Goal: Complete application form: Complete application form

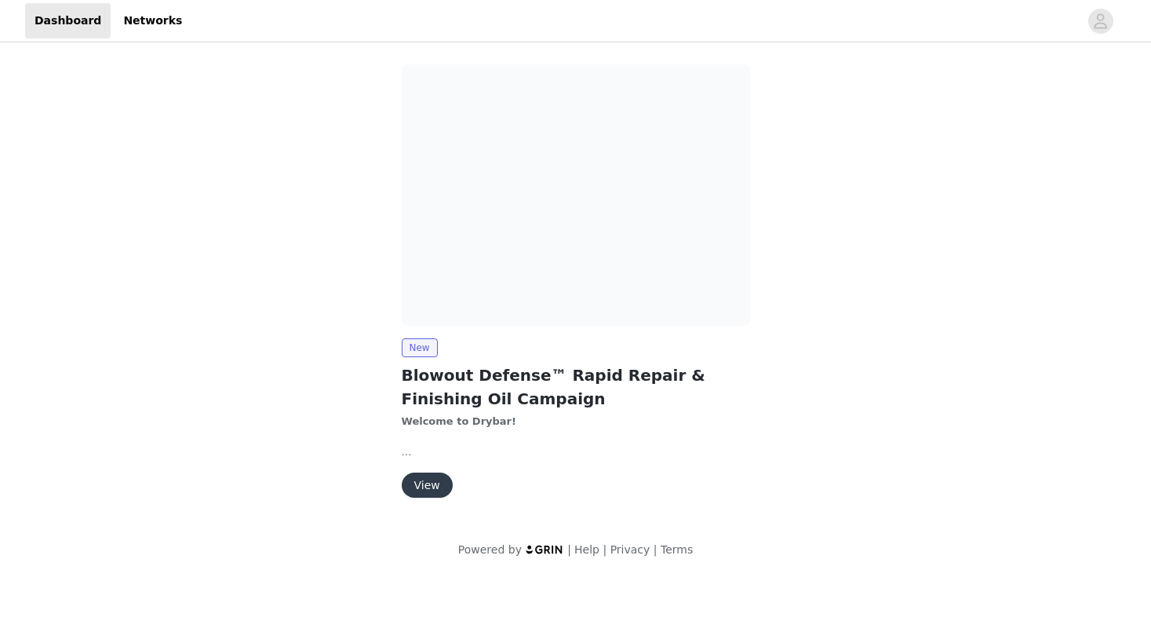
click at [741, 197] on img at bounding box center [576, 194] width 348 height 261
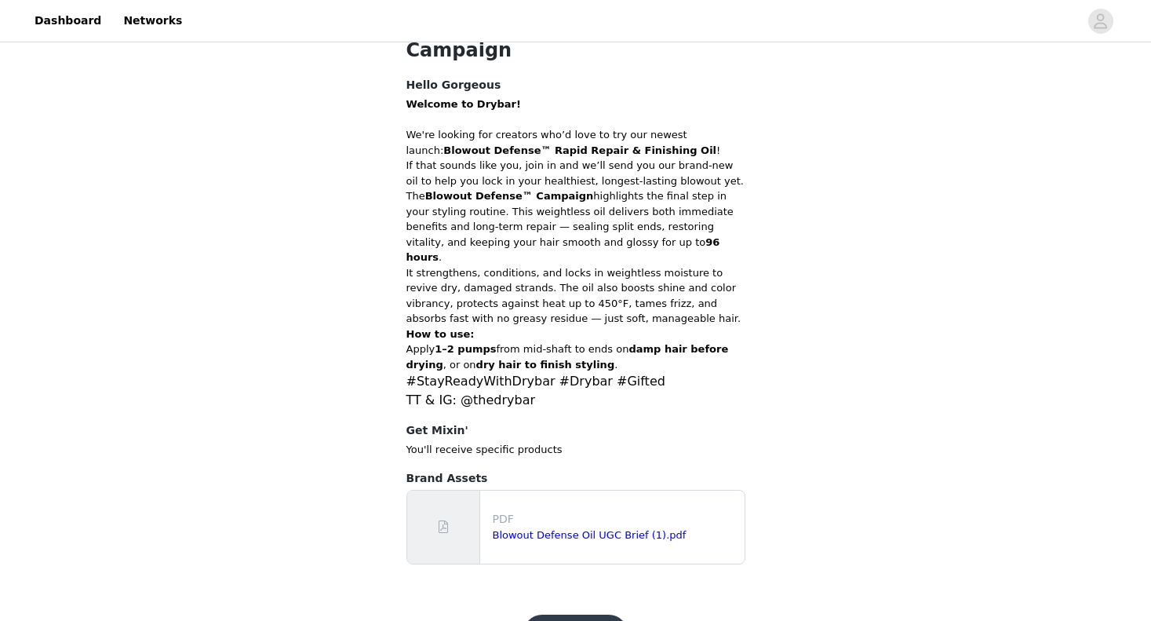
scroll to position [126, 0]
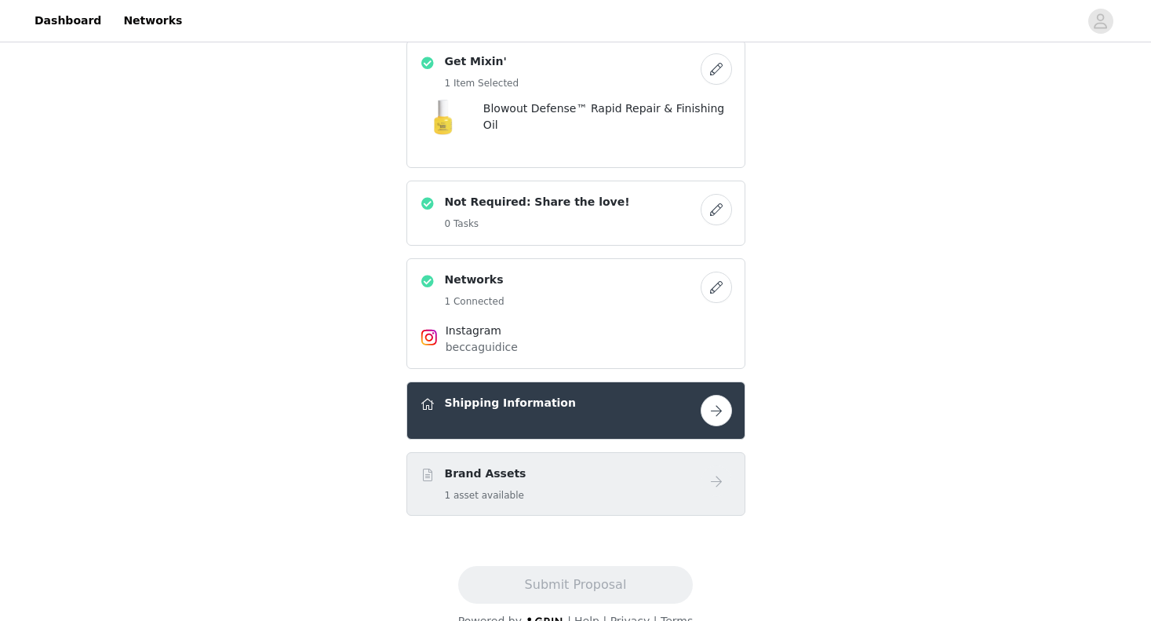
scroll to position [115, 0]
click at [562, 395] on div "Shipping Information" at bounding box center [560, 406] width 281 height 23
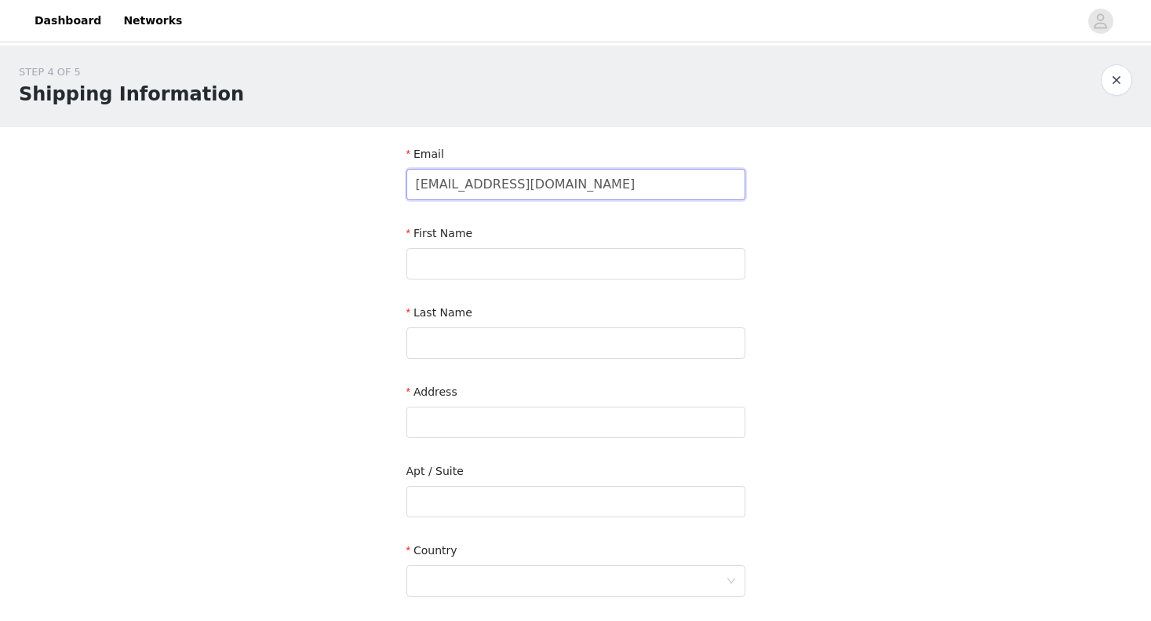
type input "[EMAIL_ADDRESS][DOMAIN_NAME]"
type input "becca"
type input "[PERSON_NAME]"
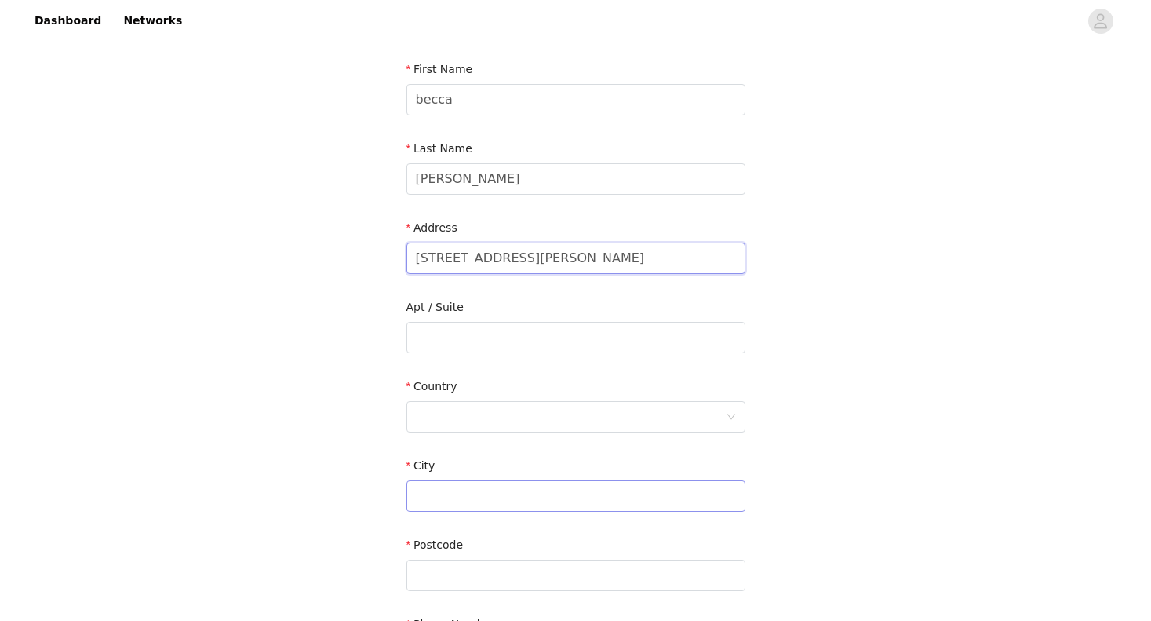
scroll to position [173, 0]
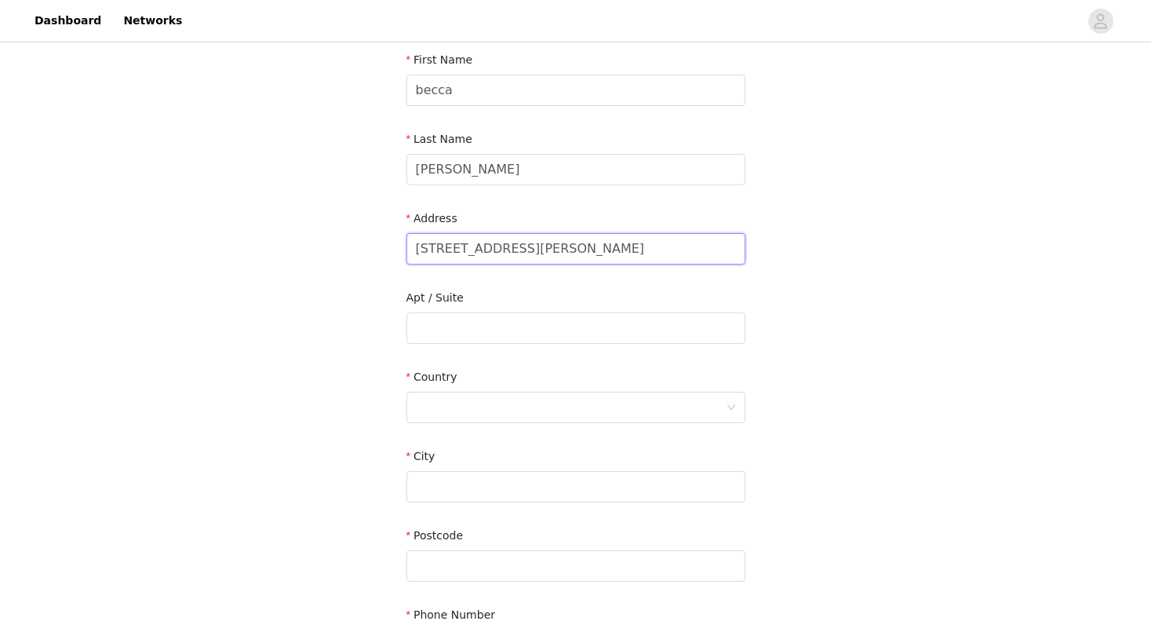
type input "[STREET_ADDRESS][PERSON_NAME]"
click at [503, 432] on form "Email [EMAIL_ADDRESS][DOMAIN_NAME] First Name becca Last Name [PERSON_NAME] Add…" at bounding box center [575, 320] width 339 height 694
click at [505, 403] on div at bounding box center [571, 407] width 310 height 30
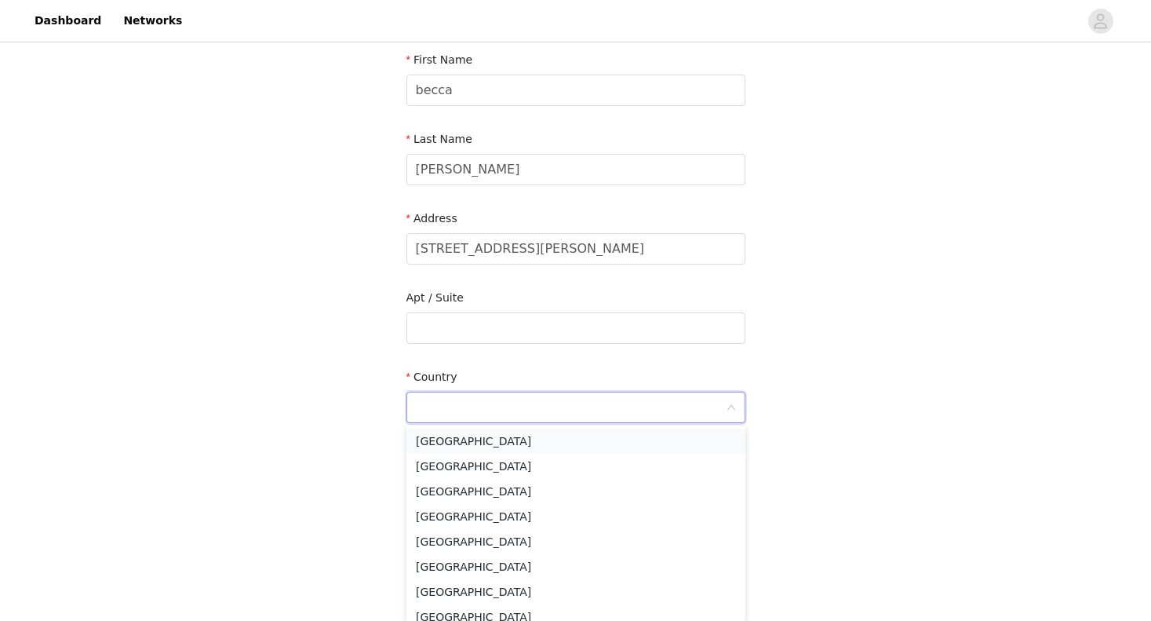
click at [502, 432] on li "[GEOGRAPHIC_DATA]" at bounding box center [575, 440] width 339 height 25
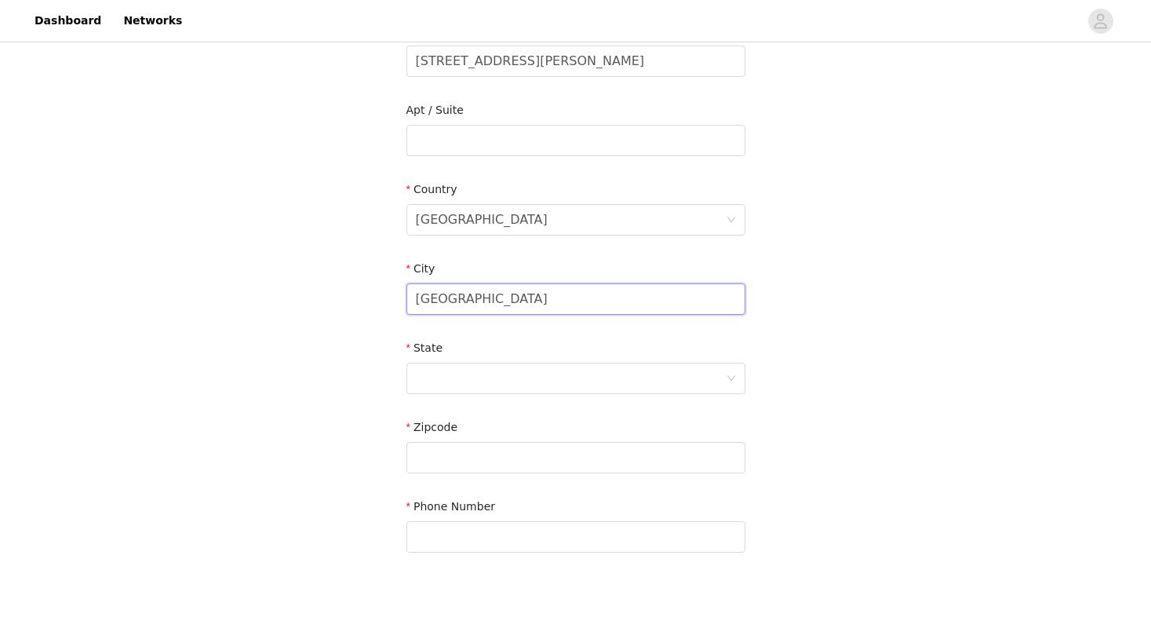
scroll to position [363, 0]
type input "[GEOGRAPHIC_DATA]"
click at [474, 378] on div at bounding box center [571, 376] width 310 height 30
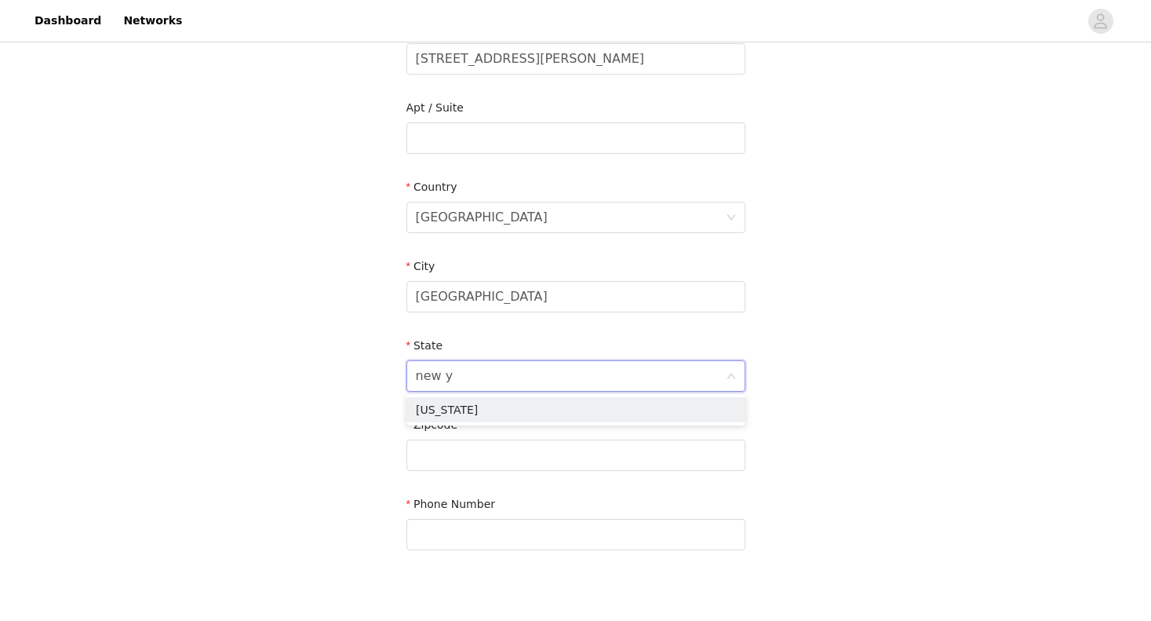
type input "new yo"
click at [469, 410] on li "[US_STATE]" at bounding box center [575, 409] width 339 height 25
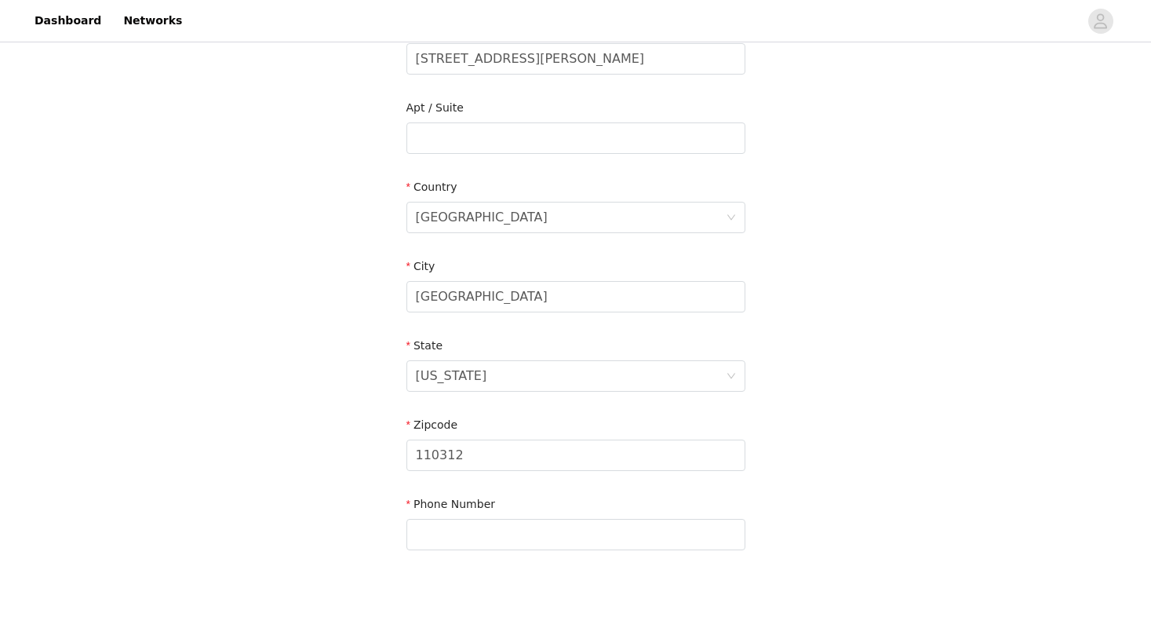
click at [326, 427] on div "STEP 4 OF 5 Shipping Information Email [EMAIL_ADDRESS][DOMAIN_NAME] First Name …" at bounding box center [575, 138] width 1151 height 912
click at [430, 461] on input "110312" at bounding box center [575, 454] width 339 height 31
click at [428, 450] on input "110312" at bounding box center [575, 454] width 339 height 31
type input "10312"
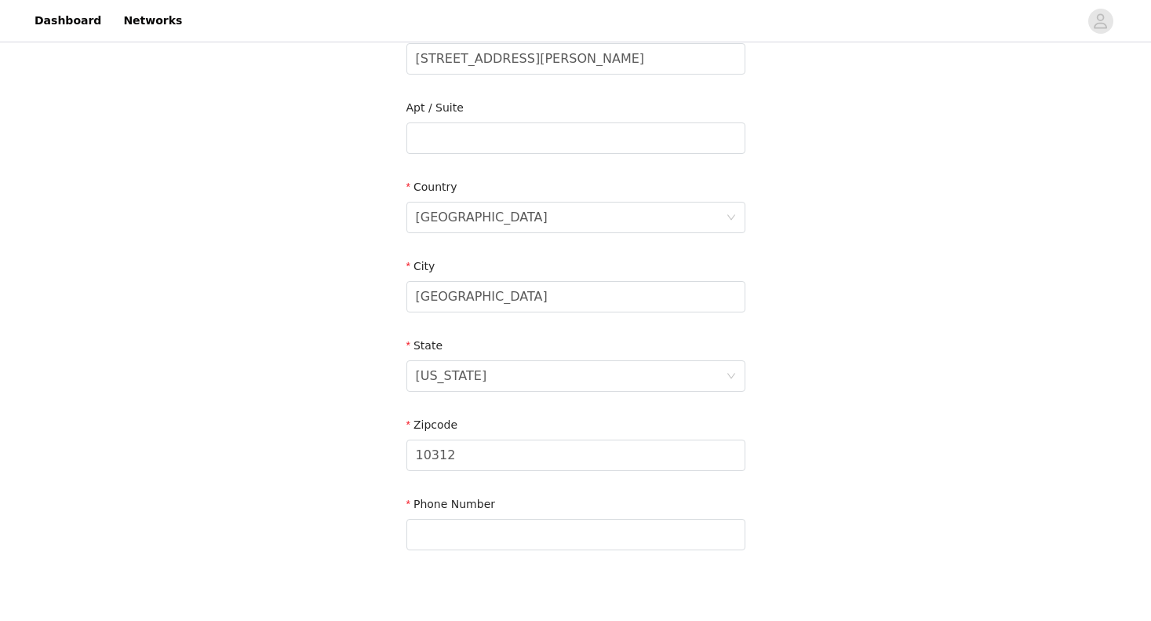
click at [331, 441] on div "STEP 4 OF 5 Shipping Information Email [EMAIL_ADDRESS][DOMAIN_NAME] First Name …" at bounding box center [575, 138] width 1151 height 912
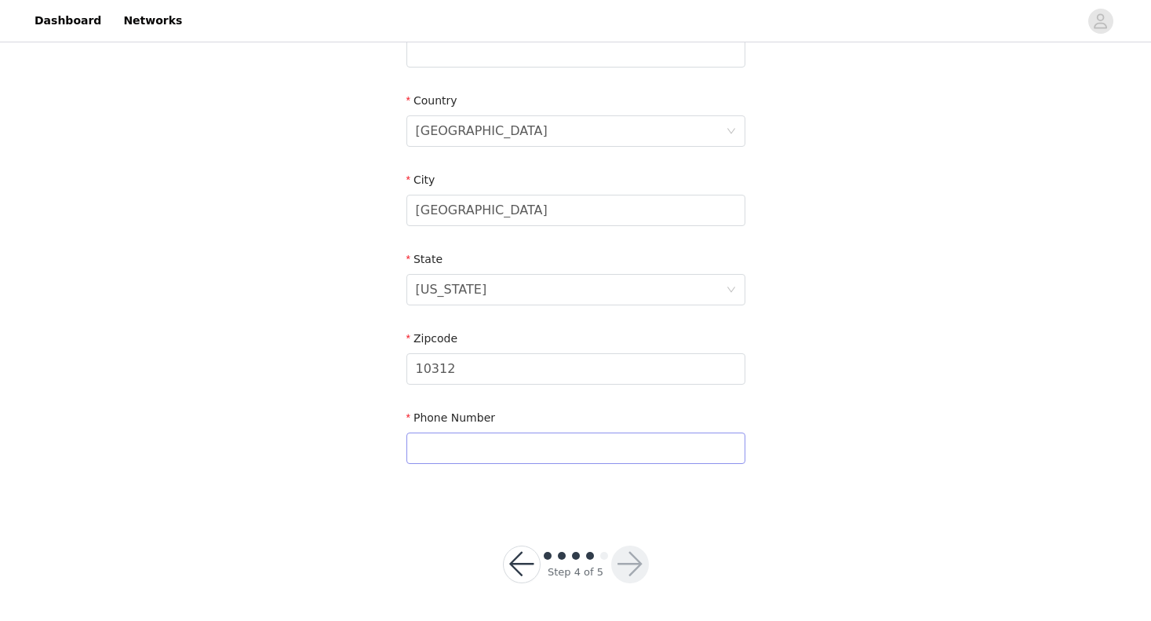
scroll to position [449, 0]
type input "9176502095"
click at [636, 577] on button "button" at bounding box center [630, 565] width 38 height 38
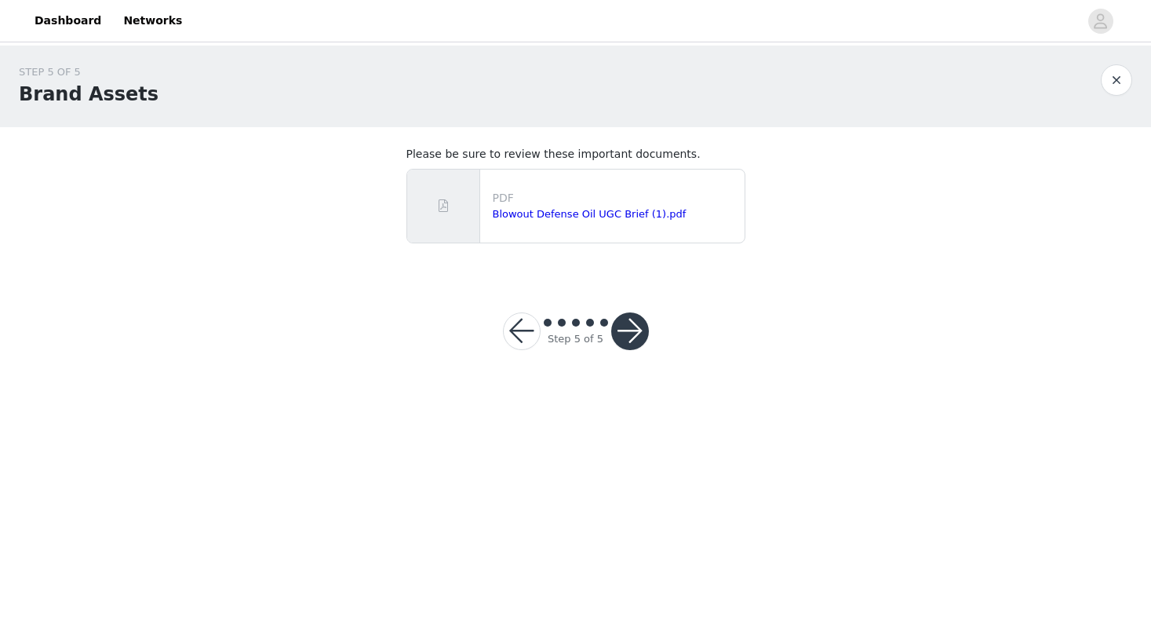
click at [619, 317] on button "button" at bounding box center [630, 331] width 38 height 38
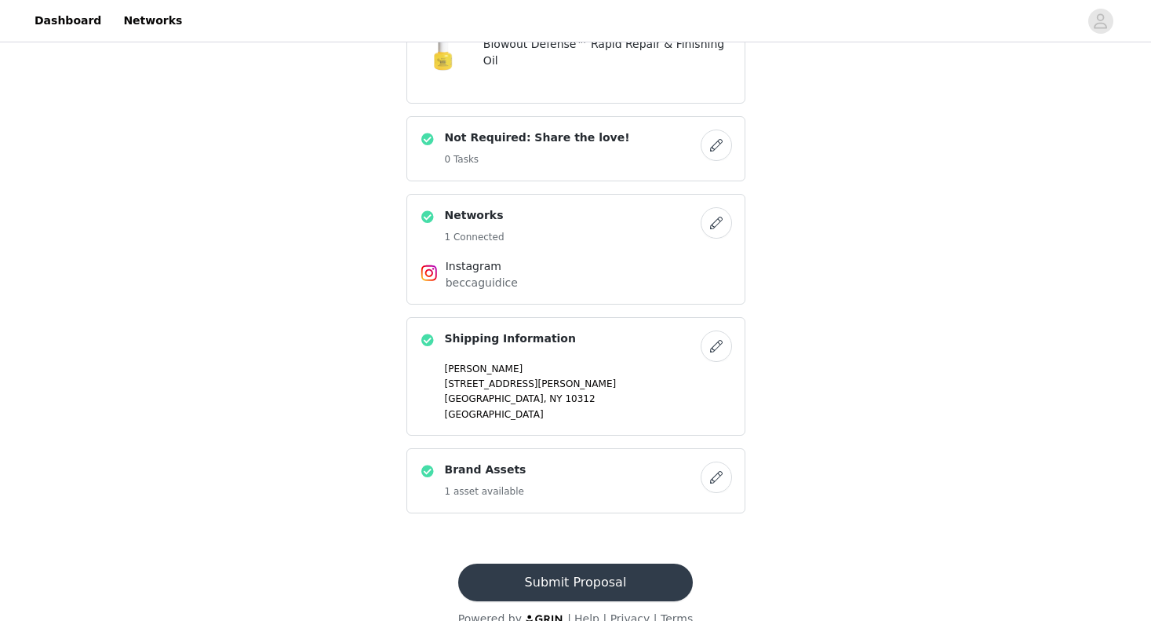
scroll to position [177, 0]
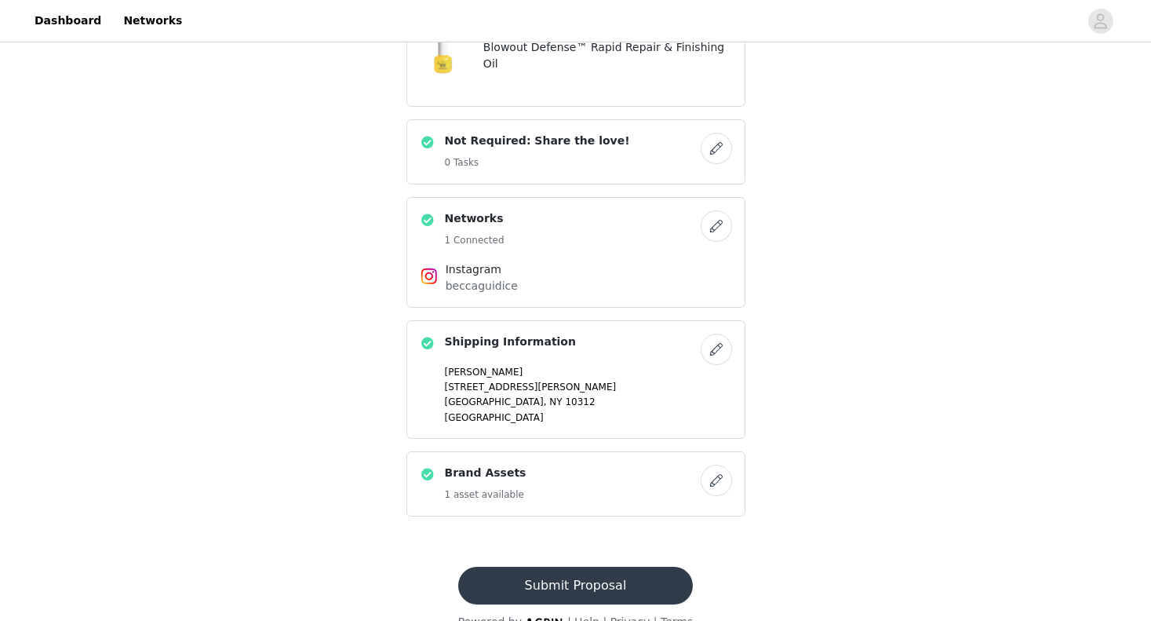
click at [556, 566] on button "Submit Proposal" at bounding box center [575, 585] width 235 height 38
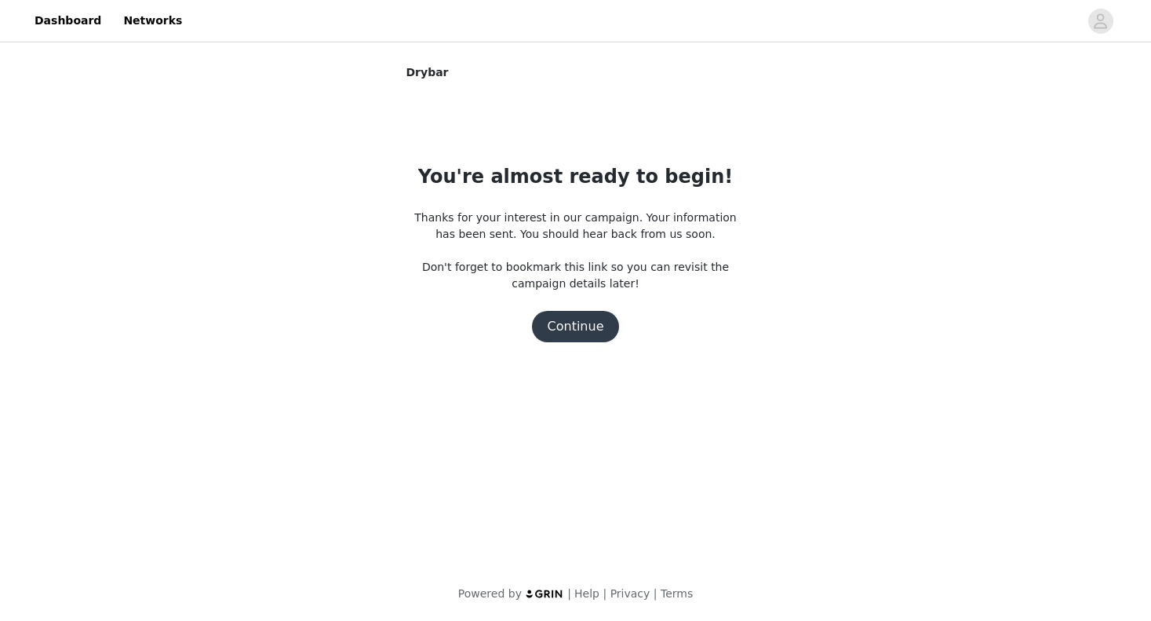
scroll to position [0, 0]
click at [566, 335] on button "Continue" at bounding box center [576, 326] width 88 height 31
